Goal: Task Accomplishment & Management: Manage account settings

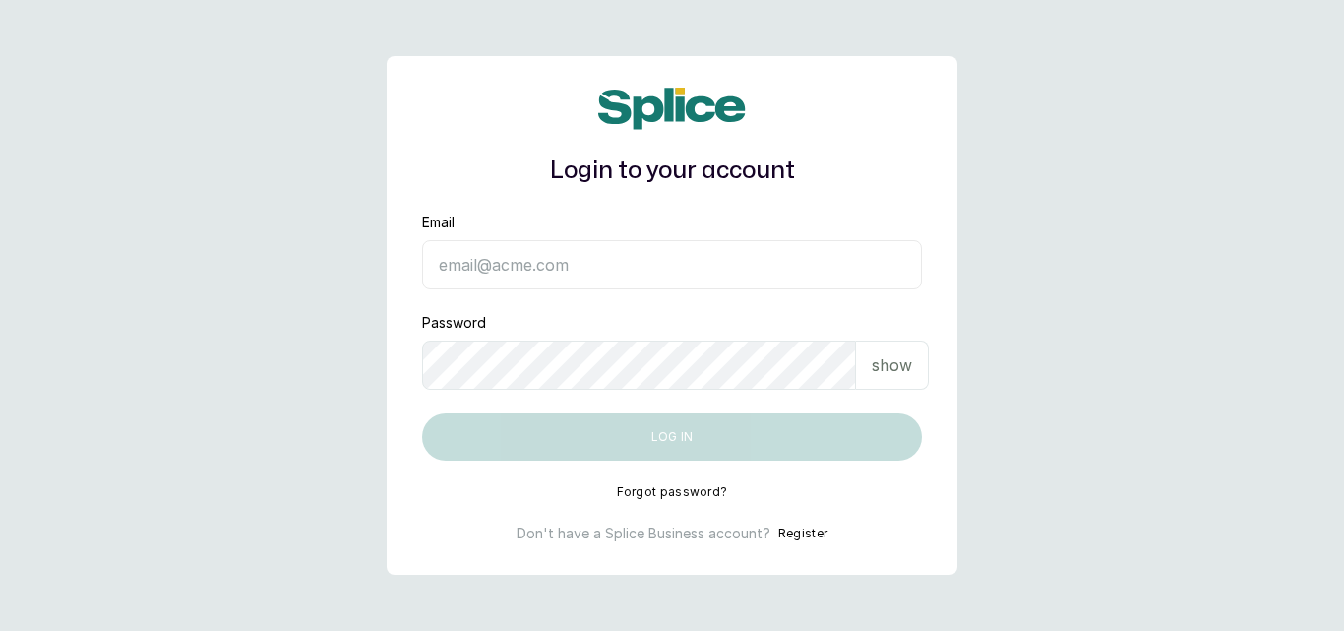
type input "yusufkadri30@gmail.com"
drag, startPoint x: 877, startPoint y: 370, endPoint x: 885, endPoint y: 358, distance: 14.8
click at [877, 370] on p "show" at bounding box center [892, 365] width 40 height 24
click at [877, 370] on div "show" at bounding box center [892, 364] width 73 height 49
click at [877, 370] on p "show" at bounding box center [892, 365] width 40 height 24
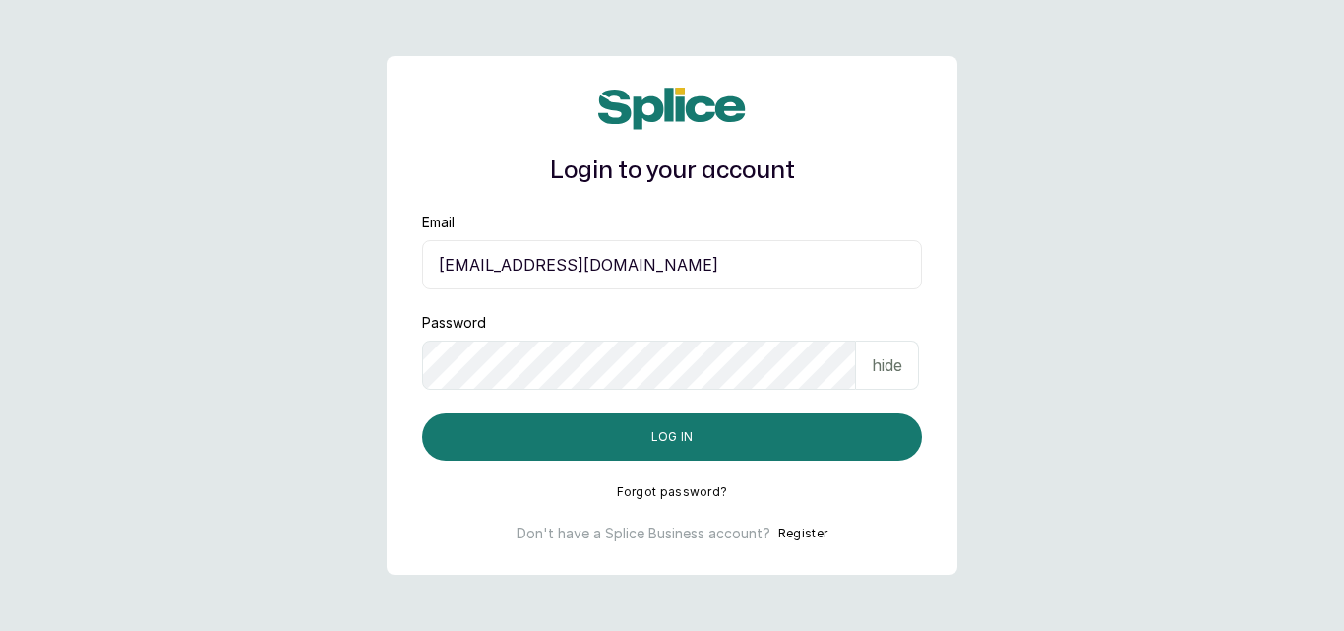
click at [885, 358] on p "hide" at bounding box center [887, 365] width 31 height 24
click at [885, 358] on p "show" at bounding box center [892, 365] width 40 height 24
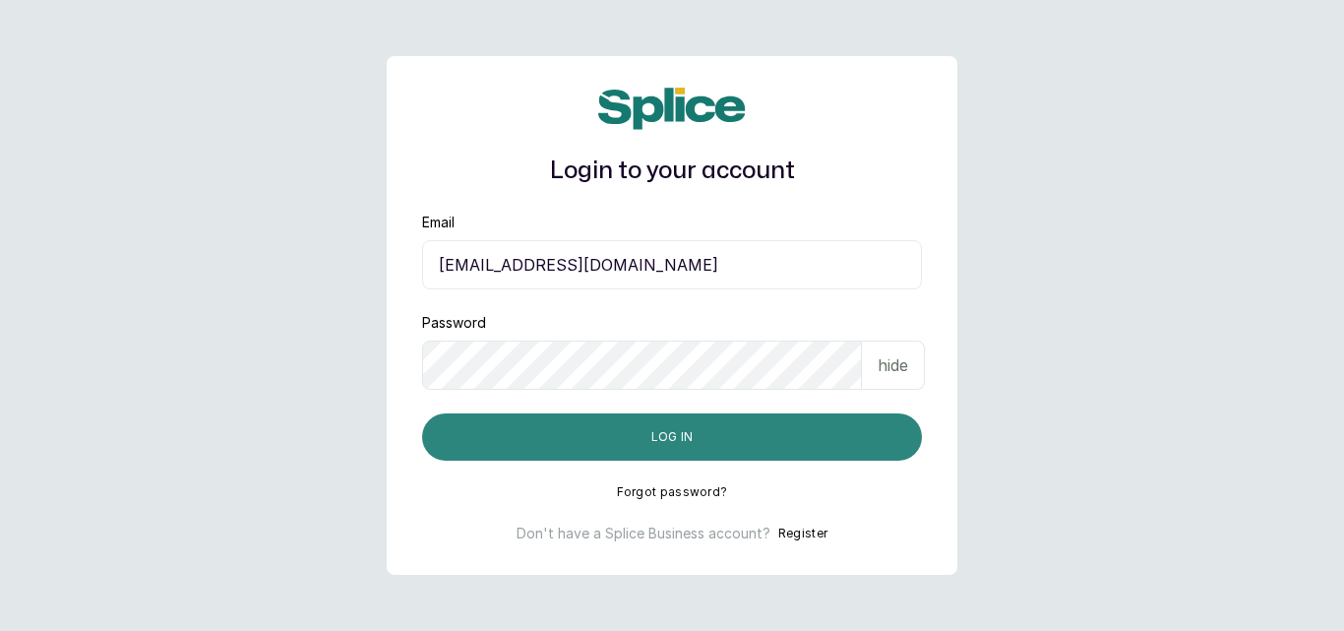
click at [625, 446] on button "Log in" at bounding box center [672, 436] width 500 height 47
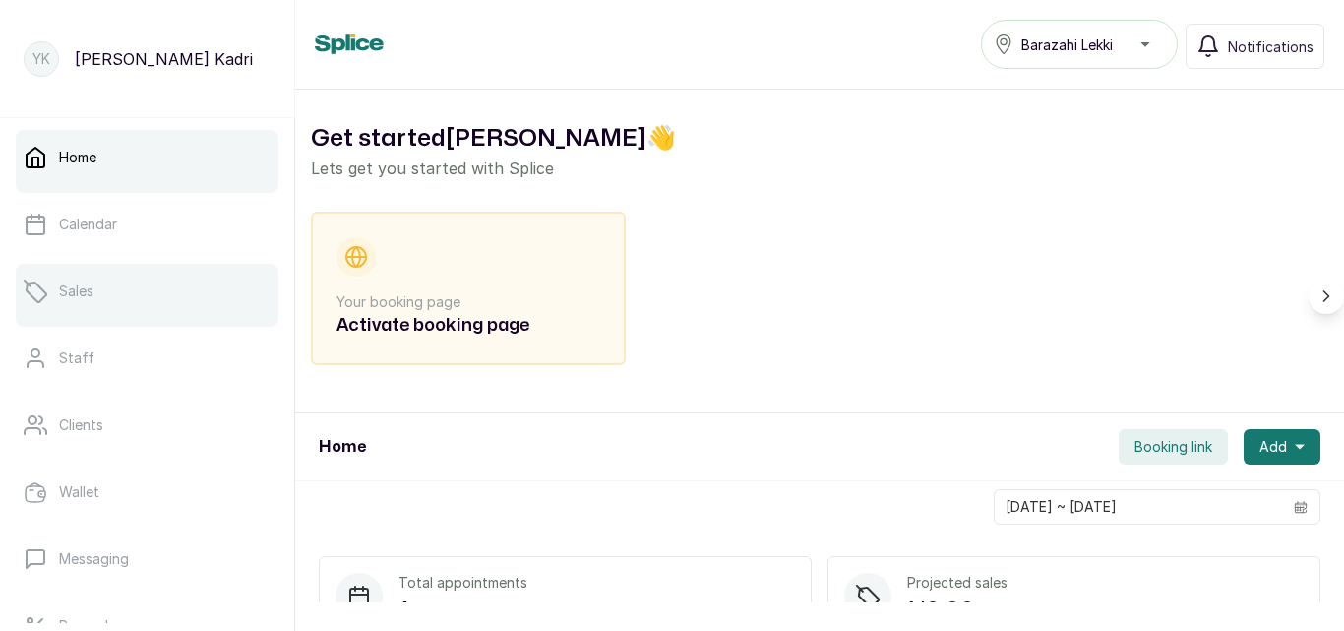
click at [123, 291] on link "Sales" at bounding box center [147, 291] width 263 height 55
